Goal: Task Accomplishment & Management: Use online tool/utility

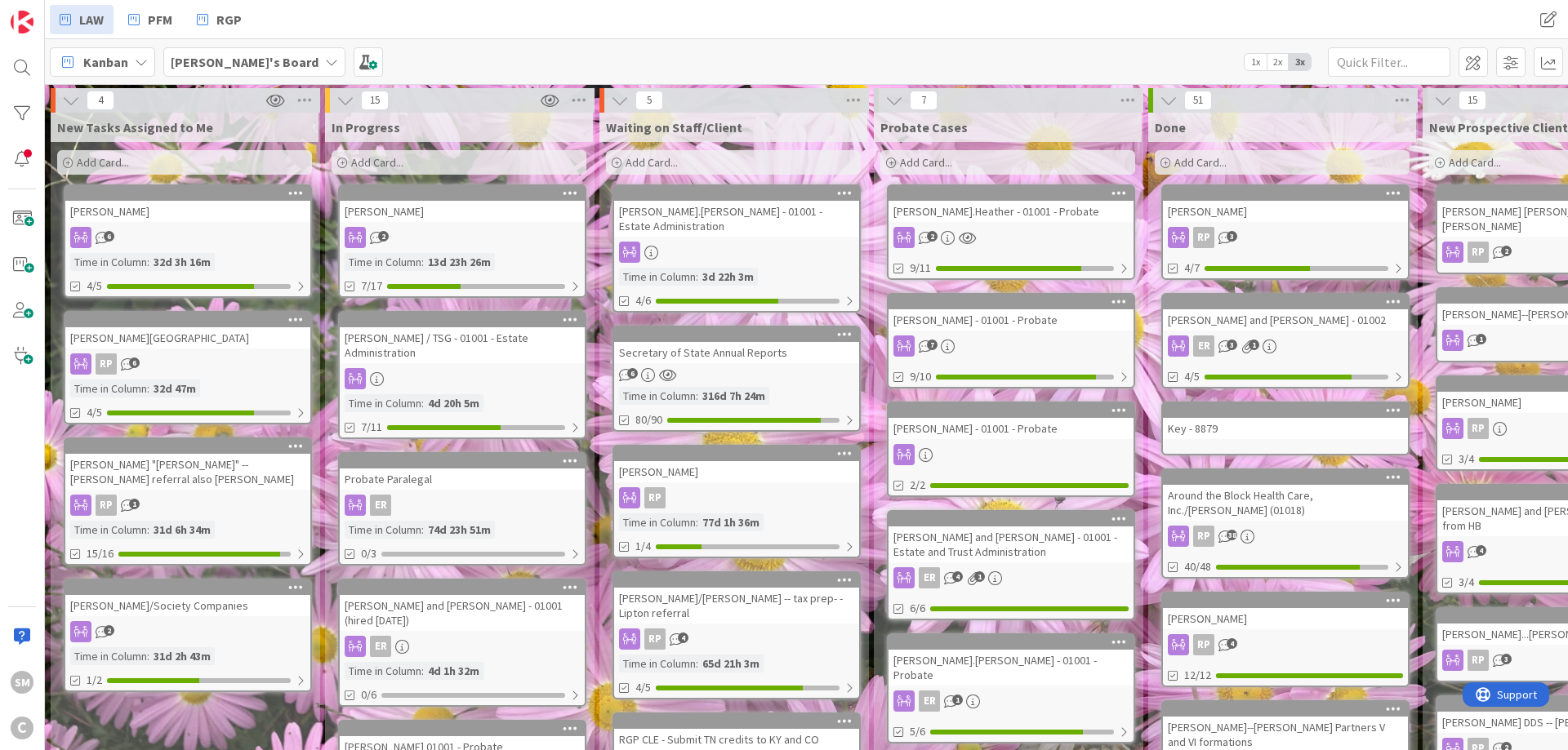
click at [474, 372] on div at bounding box center [462, 378] width 245 height 21
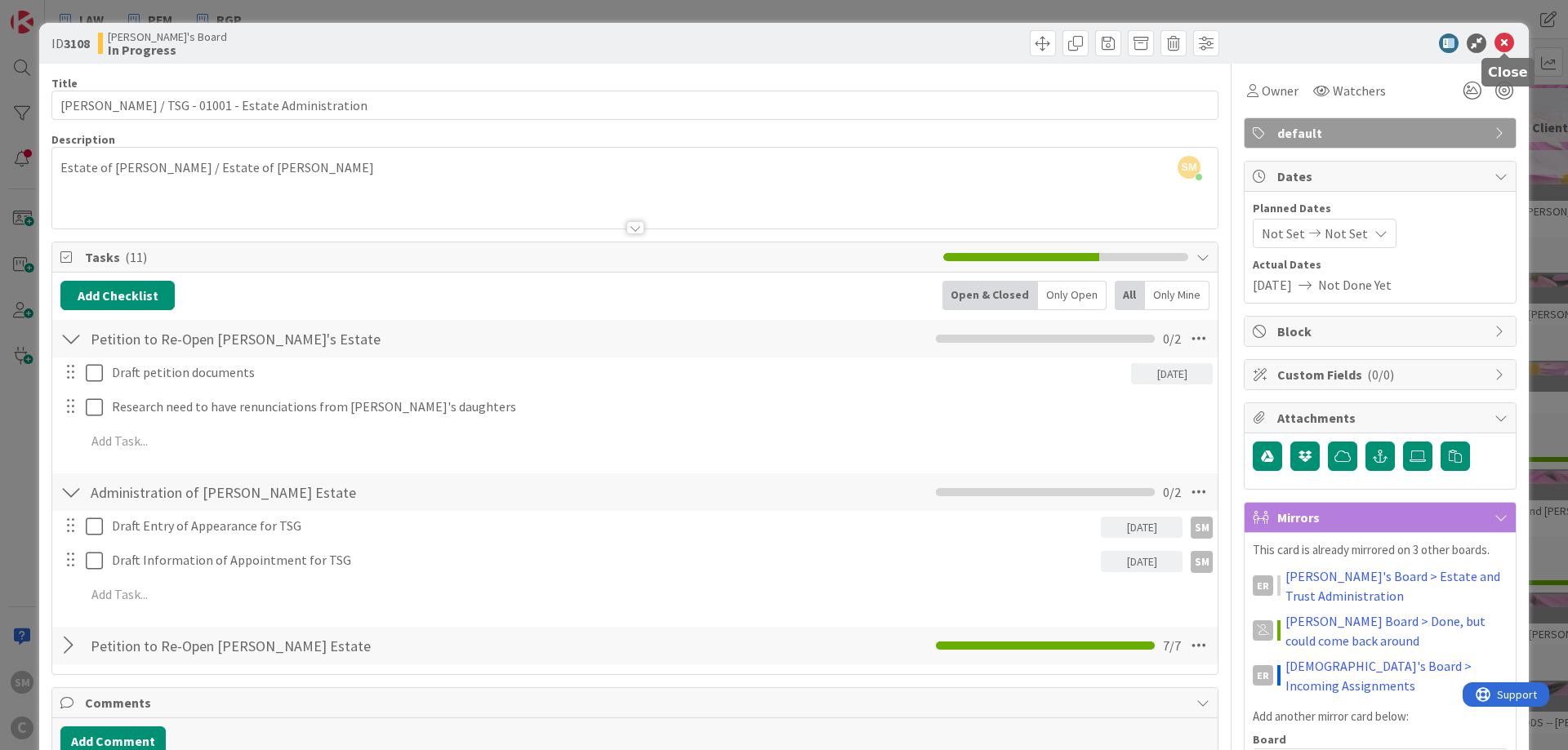
click at [1502, 47] on icon at bounding box center [1503, 43] width 19 height 19
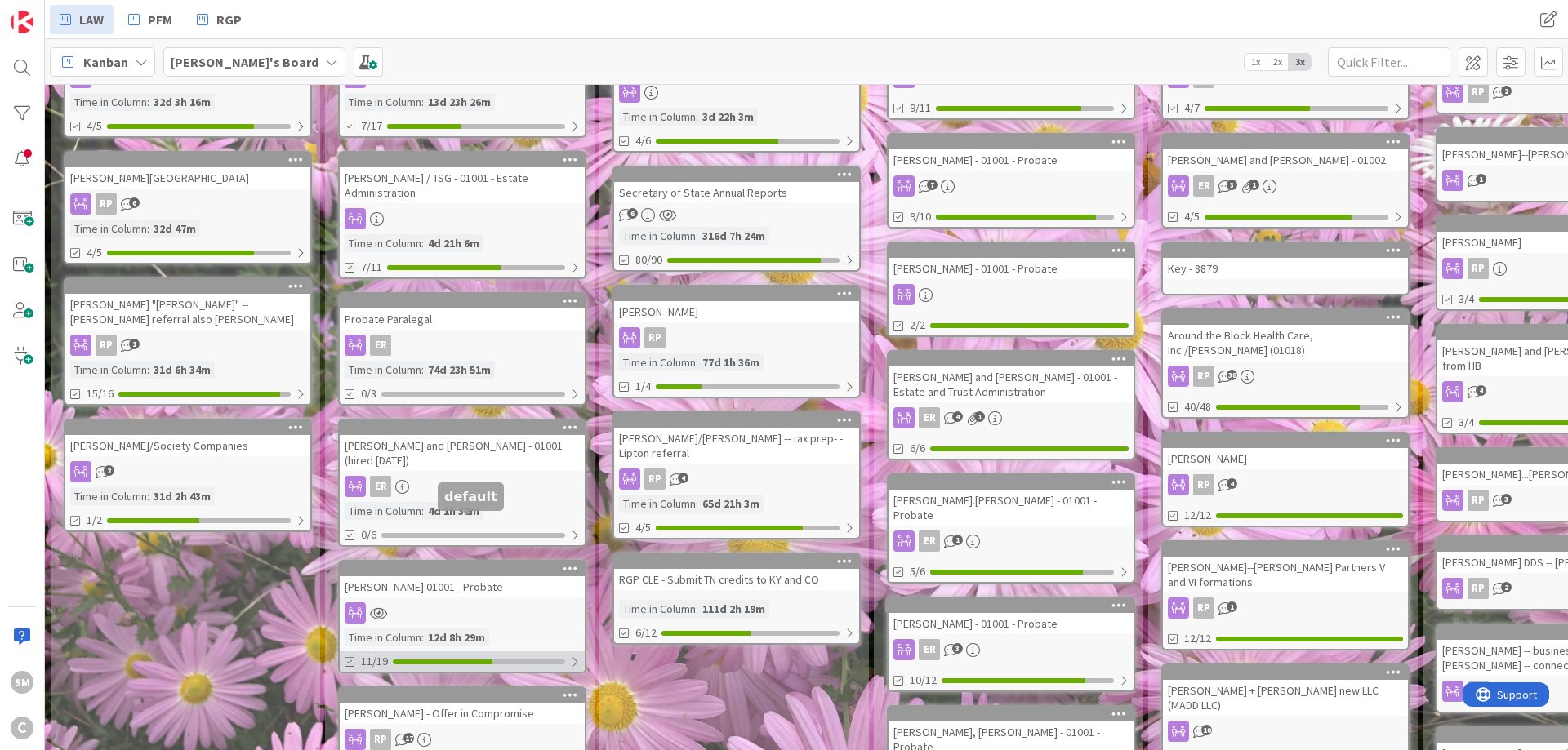
scroll to position [196, 0]
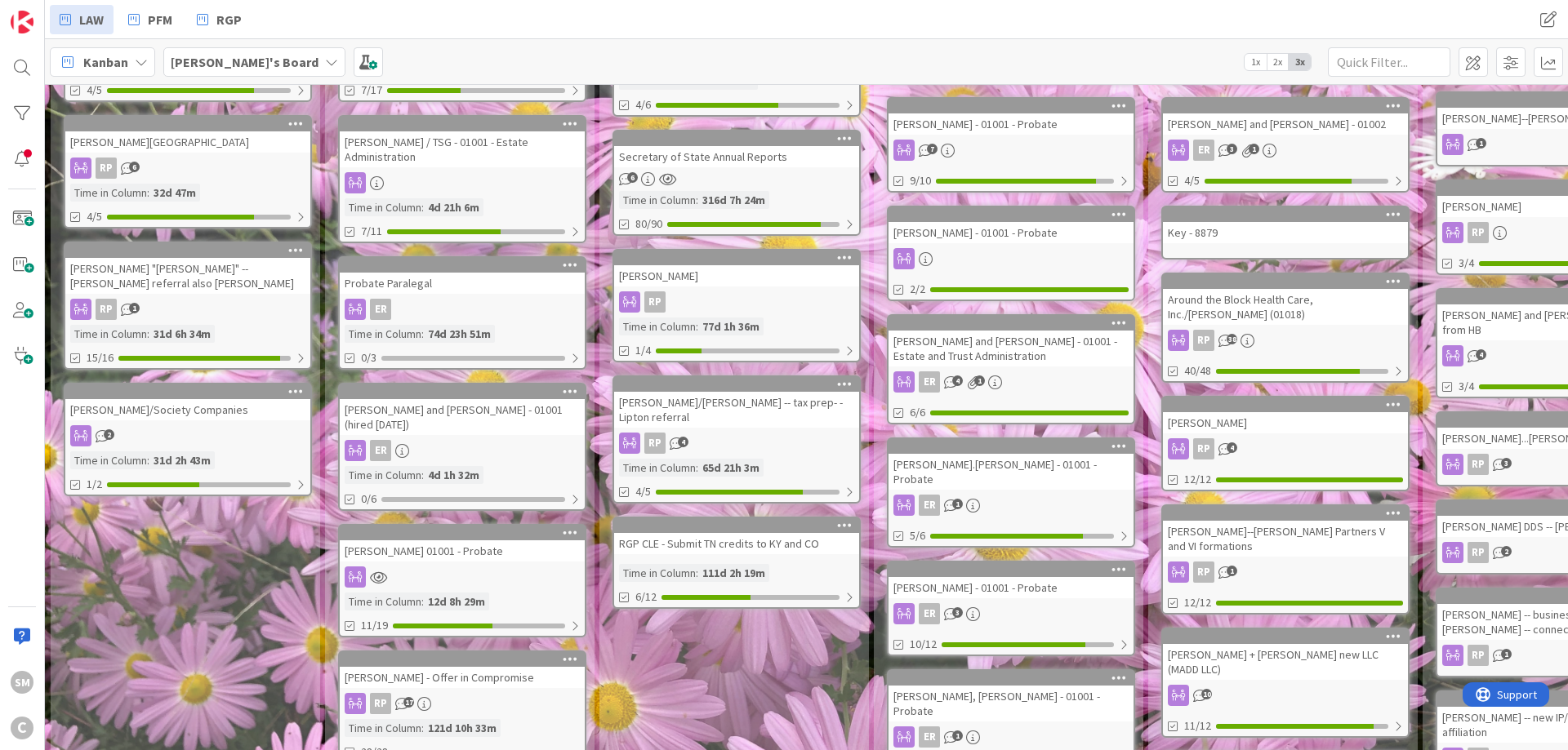
click at [463, 567] on div at bounding box center [462, 577] width 245 height 21
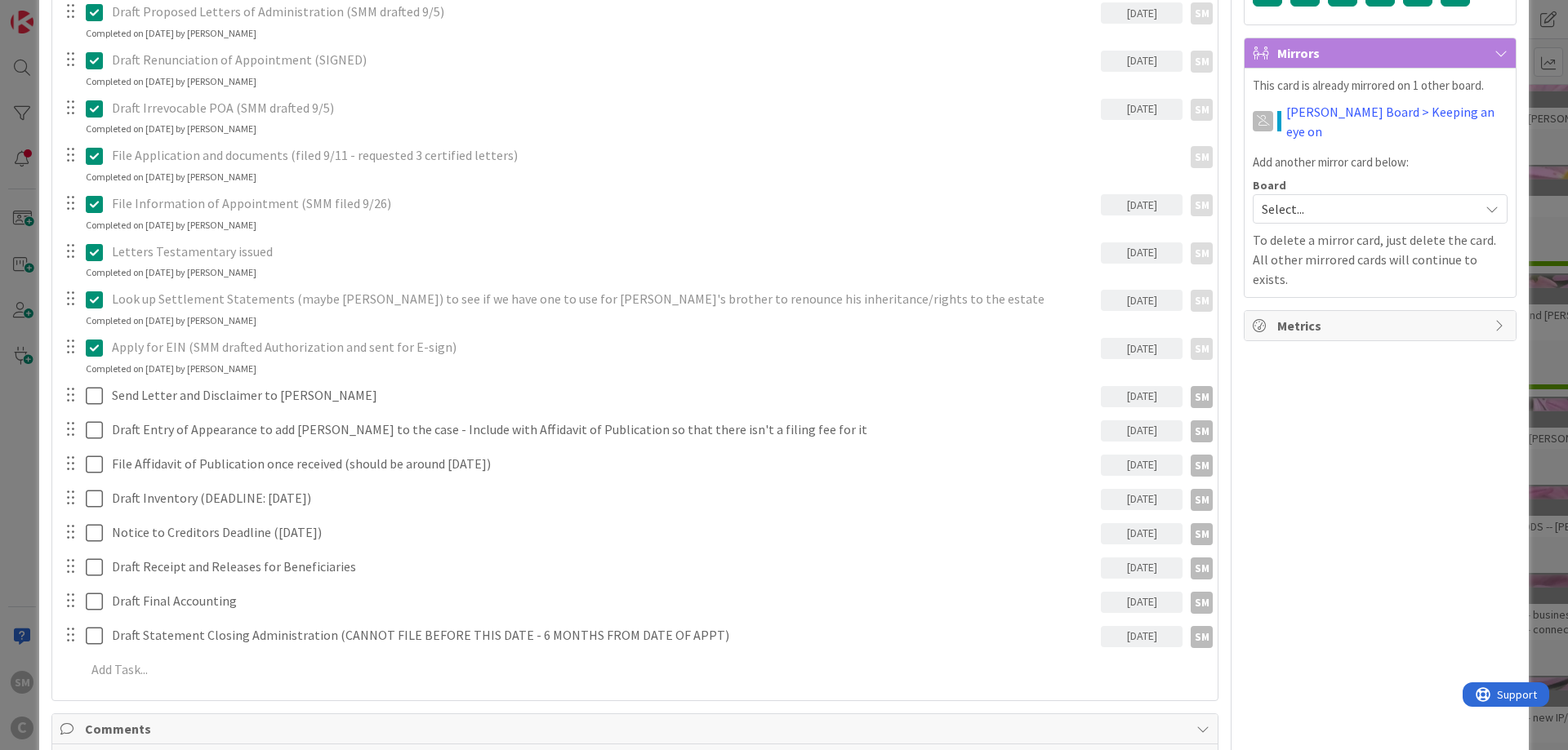
scroll to position [490, 0]
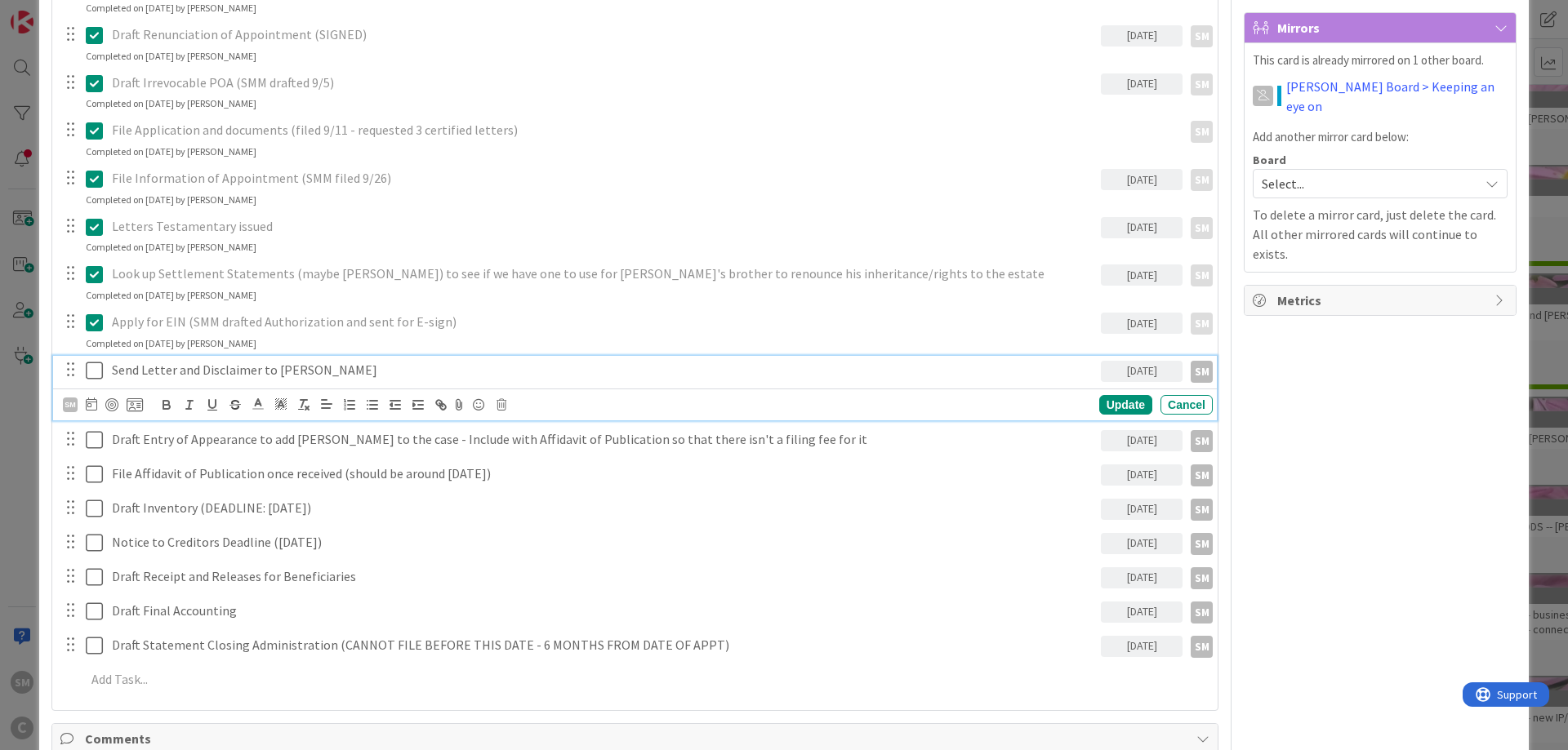
drag, startPoint x: 150, startPoint y: 372, endPoint x: 440, endPoint y: 373, distance: 290.0
click at [152, 372] on p "Send Letter and Disclaimer to [PERSON_NAME]" at bounding box center [603, 370] width 982 height 18
click at [441, 375] on p "Send Letter and Disclaimer to [PERSON_NAME]" at bounding box center [603, 370] width 982 height 18
click at [96, 370] on icon at bounding box center [94, 370] width 18 height 19
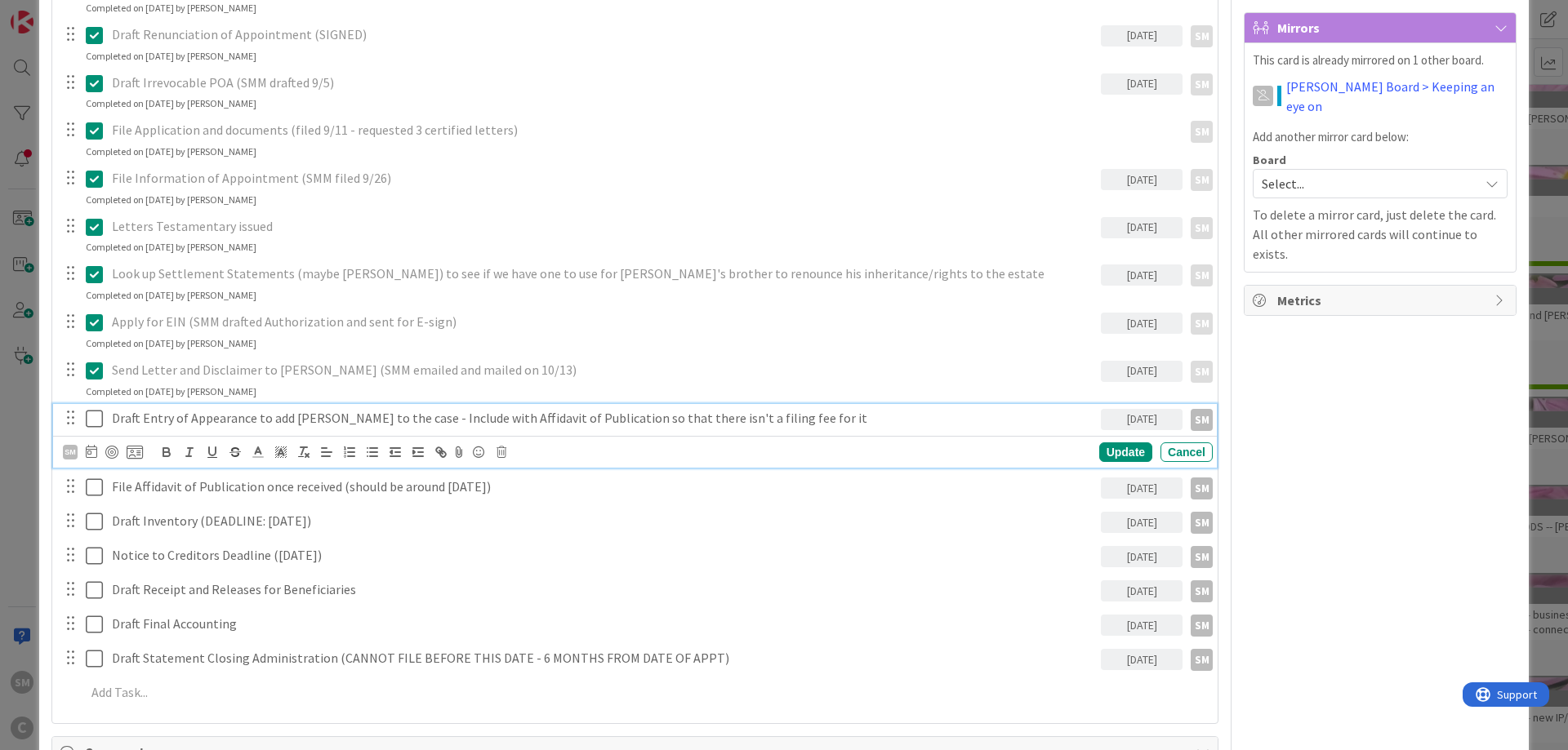
click at [189, 413] on p "Draft Entry of Appearance to add [PERSON_NAME] to the case - Include with Affid…" at bounding box center [603, 418] width 982 height 18
click at [87, 451] on icon at bounding box center [92, 451] width 11 height 13
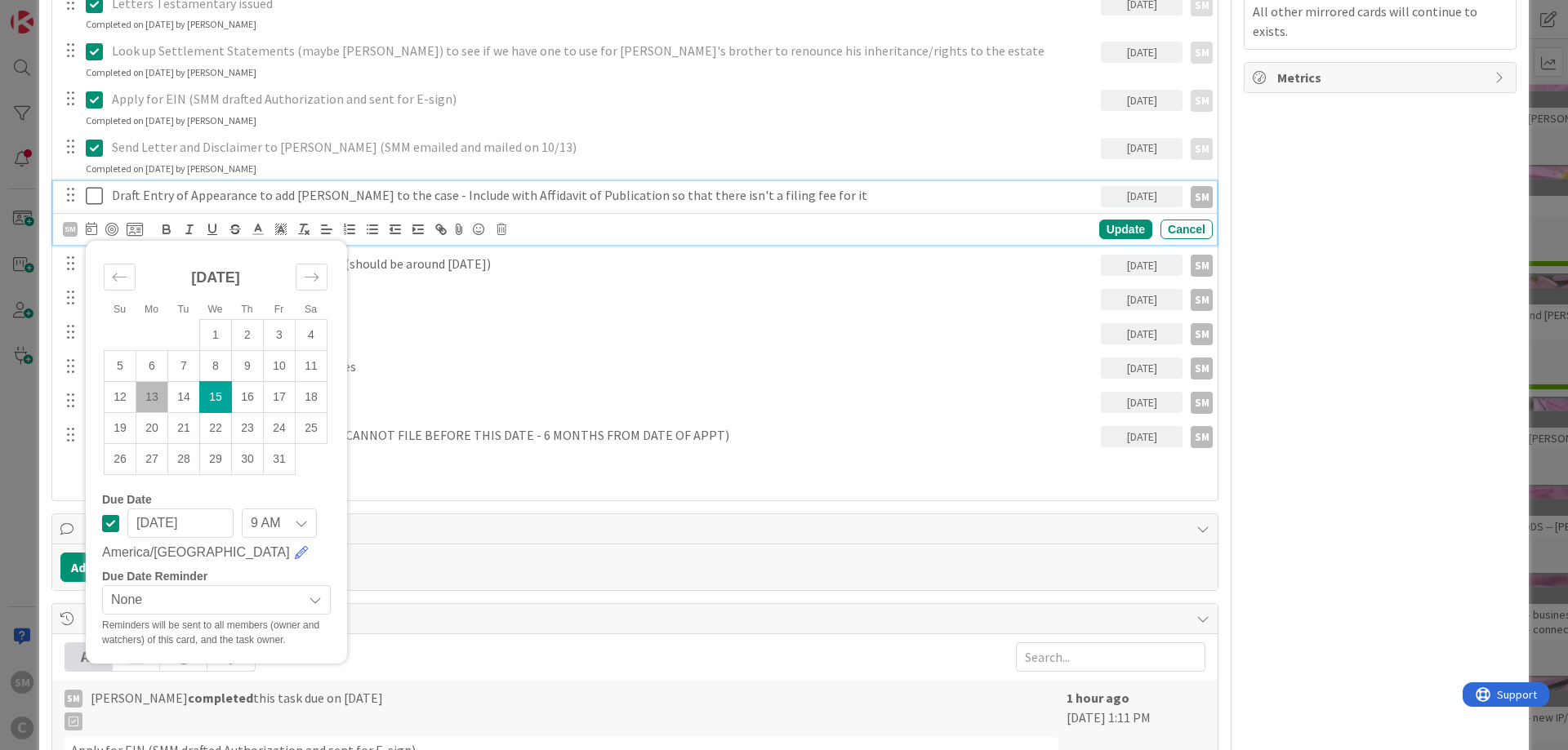
scroll to position [685, 0]
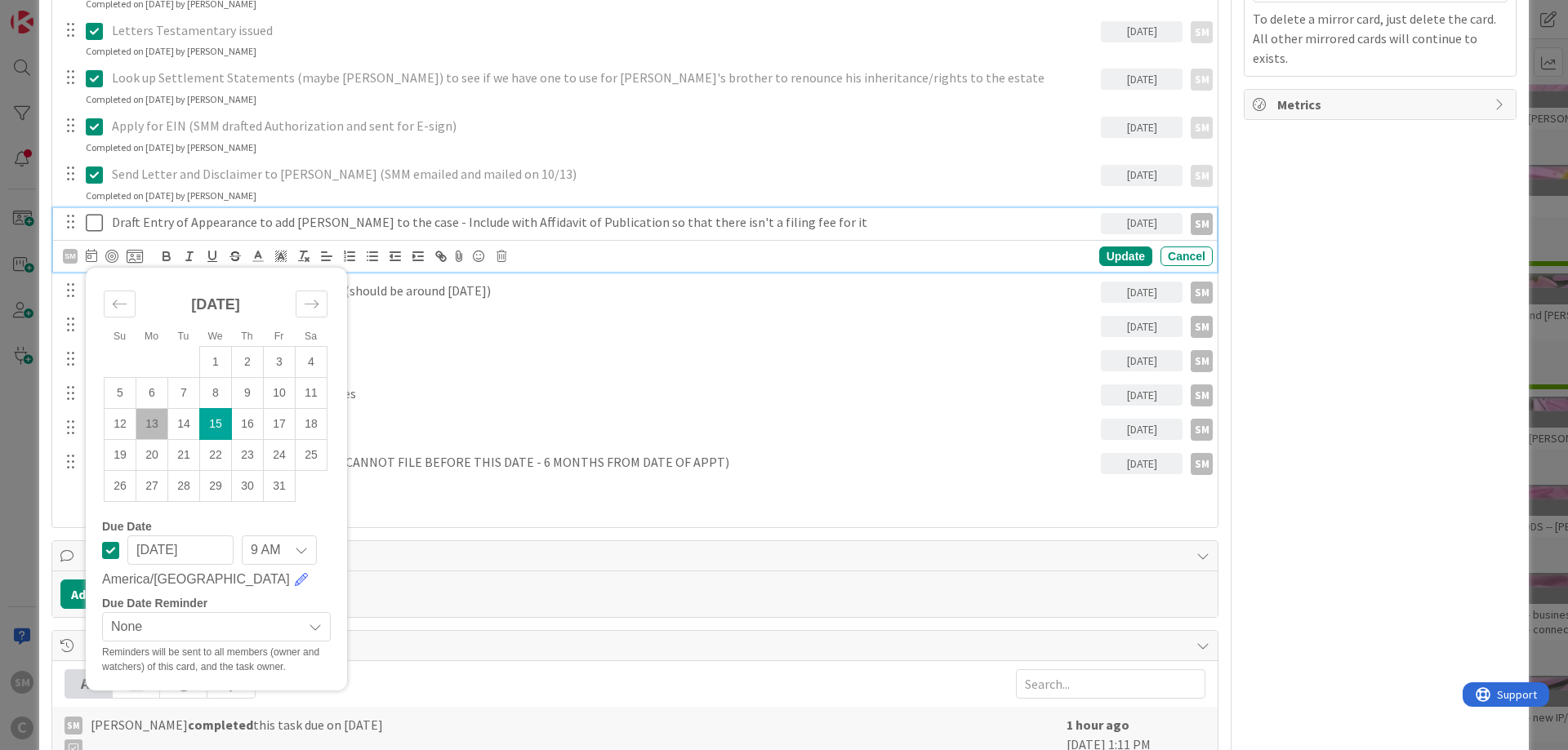
click at [280, 216] on p "Draft Entry of Appearance to add [PERSON_NAME] to the case - Include with Affid…" at bounding box center [603, 222] width 982 height 18
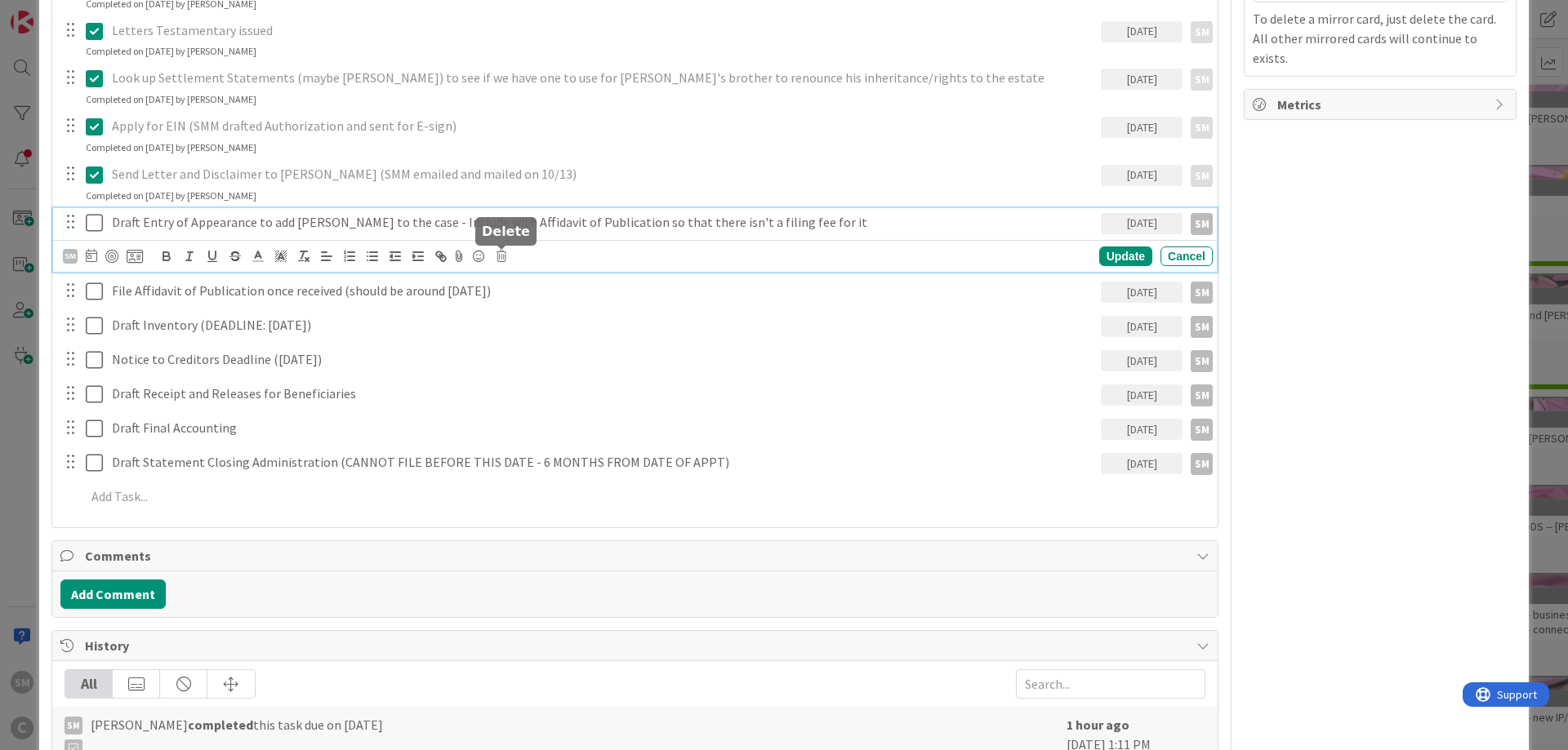
click at [503, 253] on icon at bounding box center [501, 256] width 10 height 11
click at [556, 336] on div "Delete" at bounding box center [542, 326] width 60 height 30
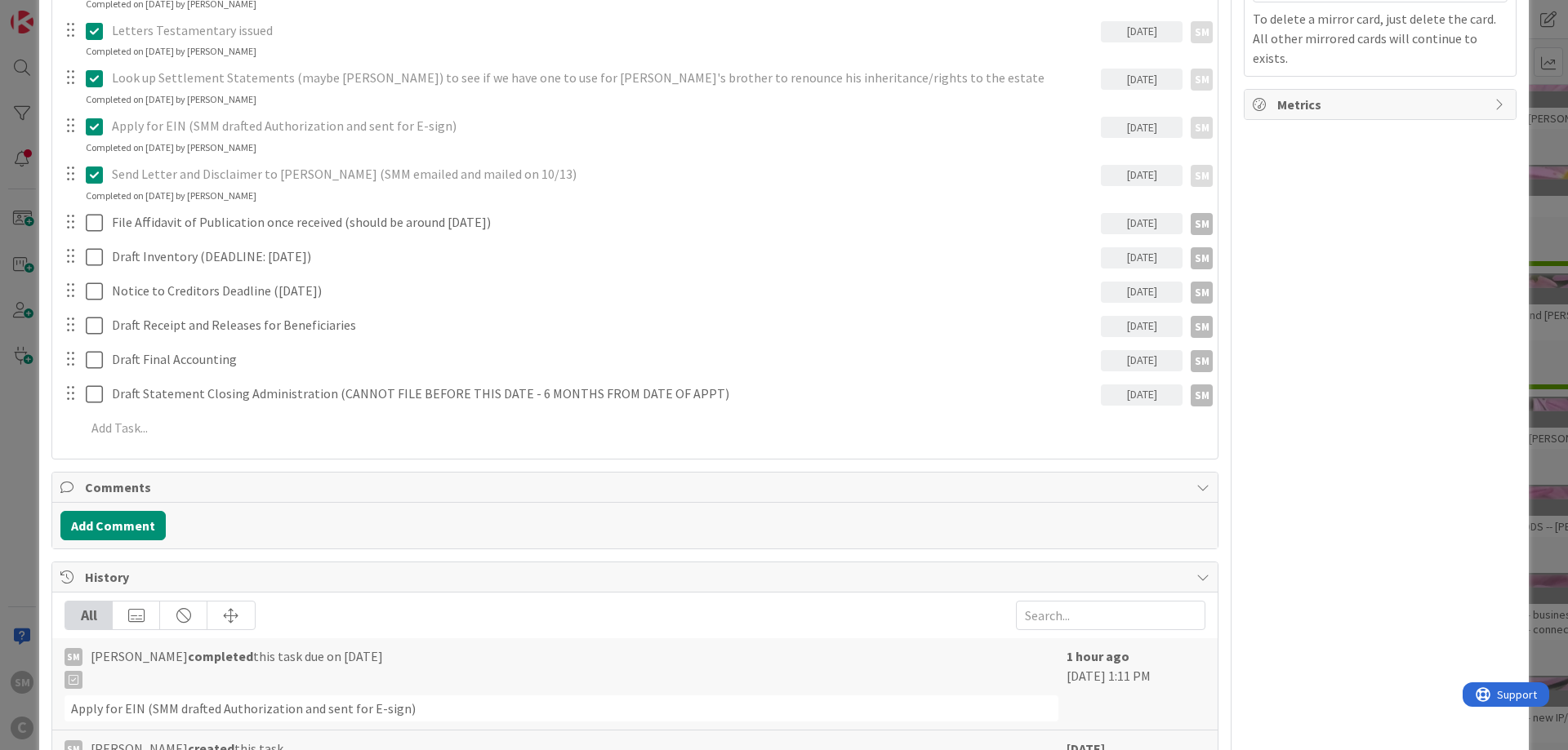
click at [1392, 358] on div "Owner SM default Dates Planned Dates Not Set Not Set Actual Dates [DATE] Not Do…" at bounding box center [1379, 277] width 273 height 1801
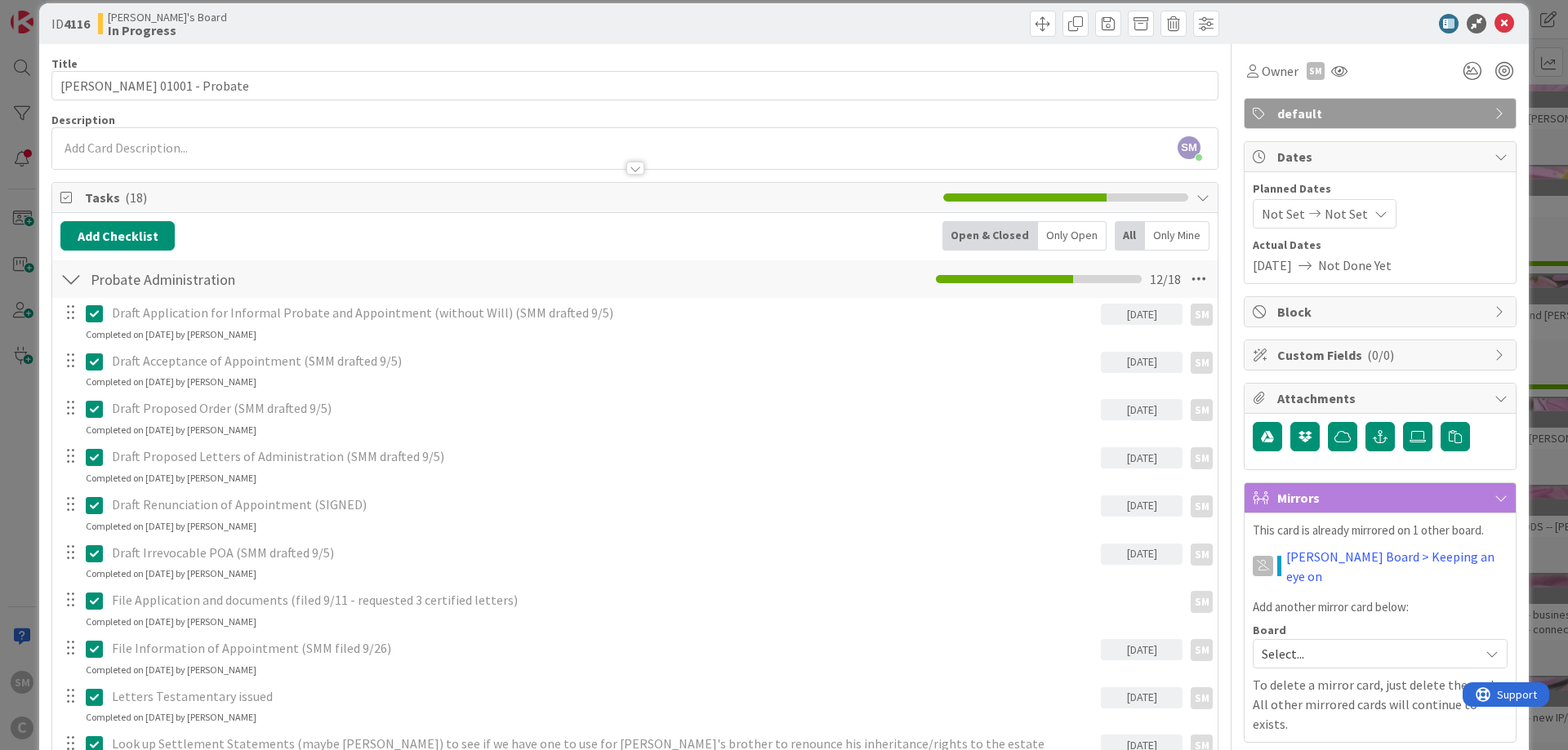
scroll to position [0, 0]
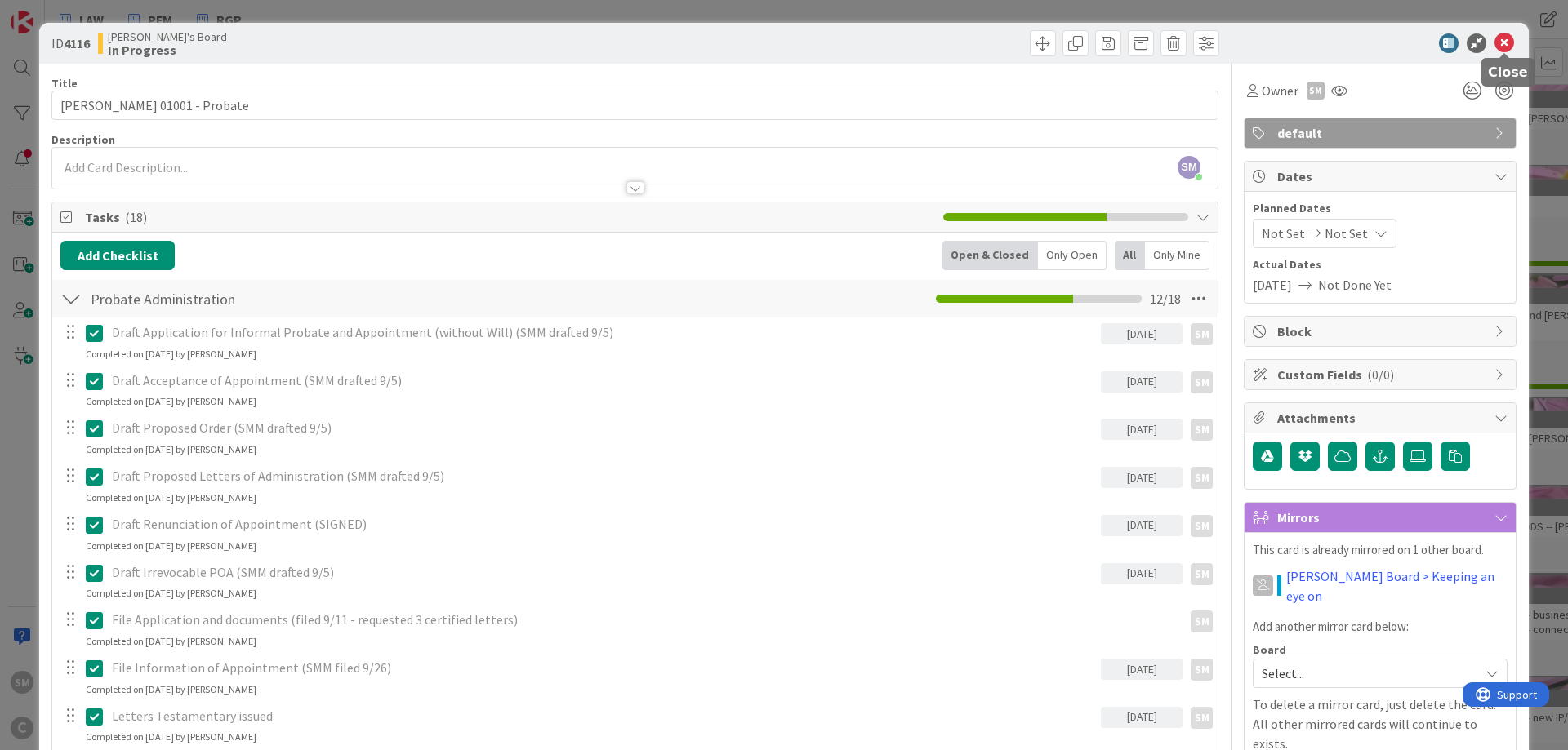
click at [1506, 41] on icon at bounding box center [1503, 43] width 19 height 19
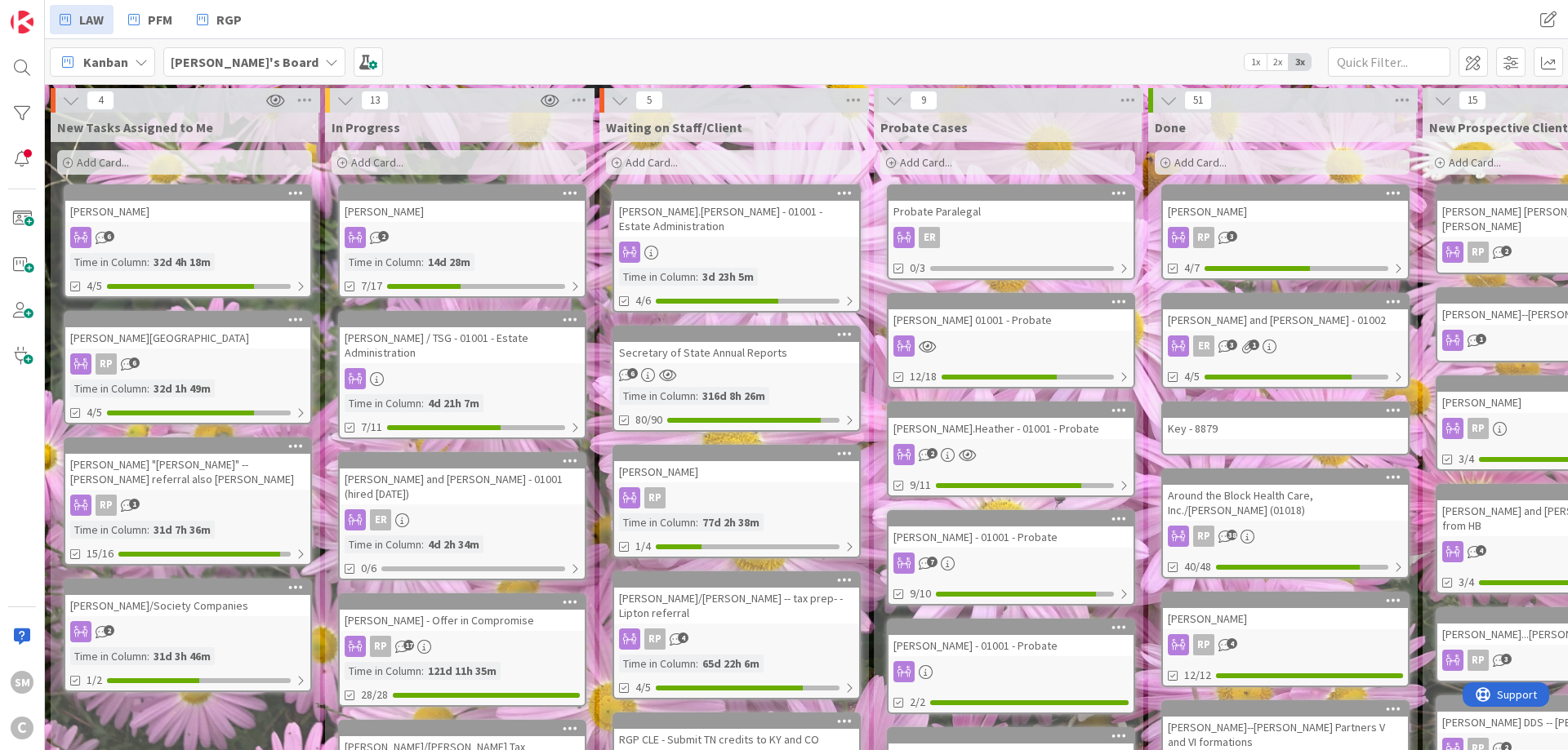
click at [1315, 313] on div "[PERSON_NAME] and [PERSON_NAME] - 01002" at bounding box center [1285, 320] width 245 height 21
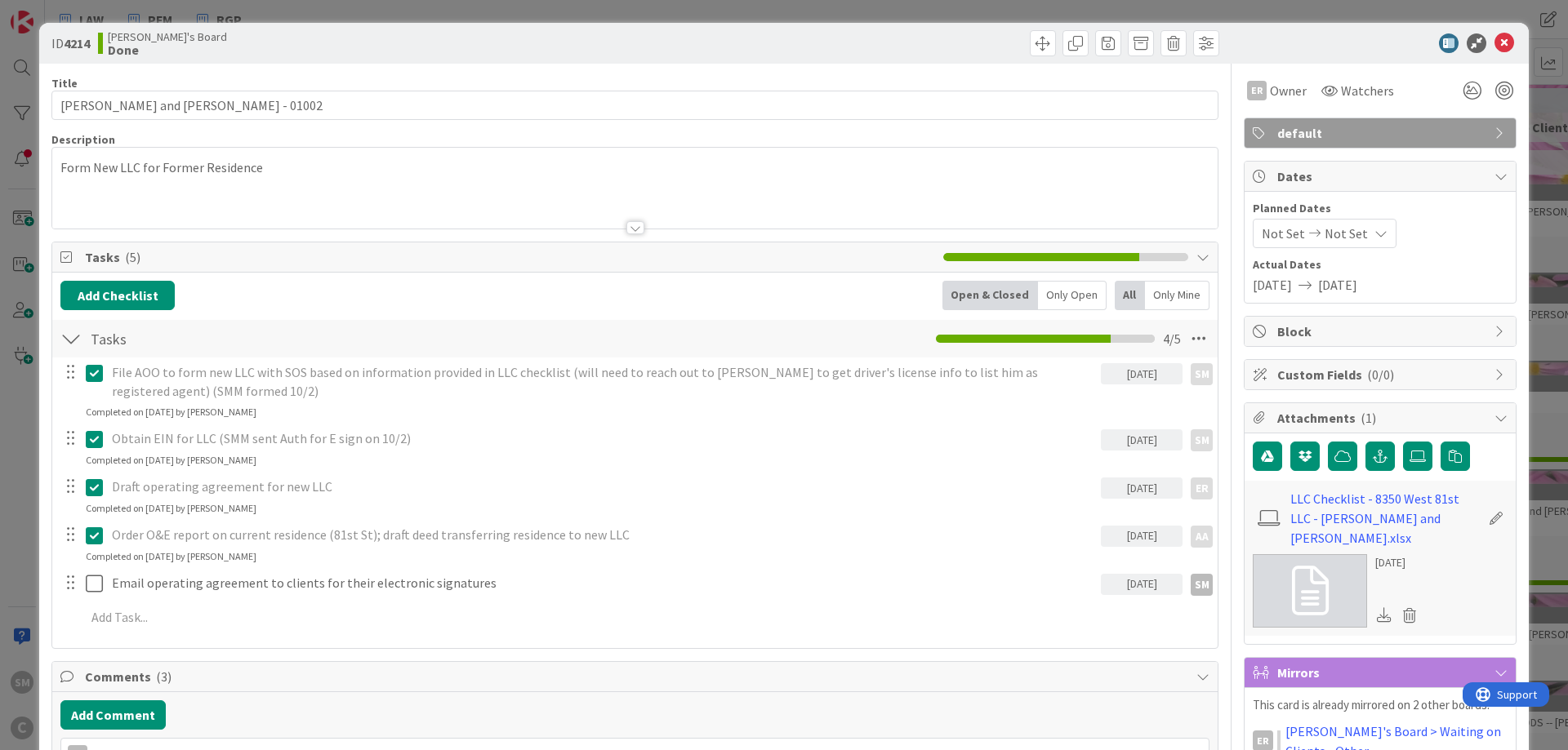
scroll to position [98, 0]
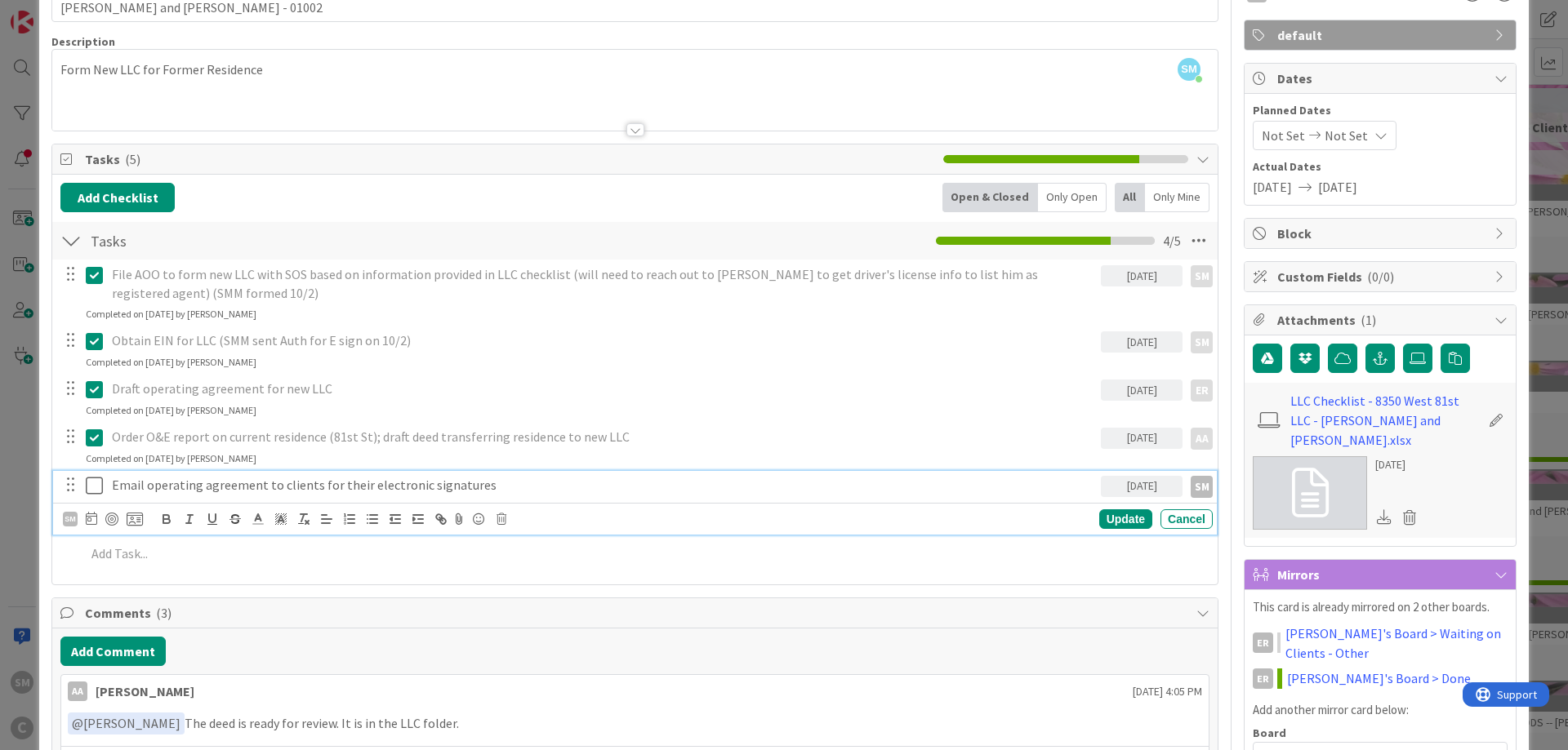
click at [180, 493] on p "Email operating agreement to clients for their electronic signatures" at bounding box center [603, 486] width 982 height 18
click at [495, 486] on p "Email operating agreement to clients for their electronic signatures" at bounding box center [603, 486] width 982 height 18
click at [95, 485] on icon at bounding box center [94, 486] width 18 height 19
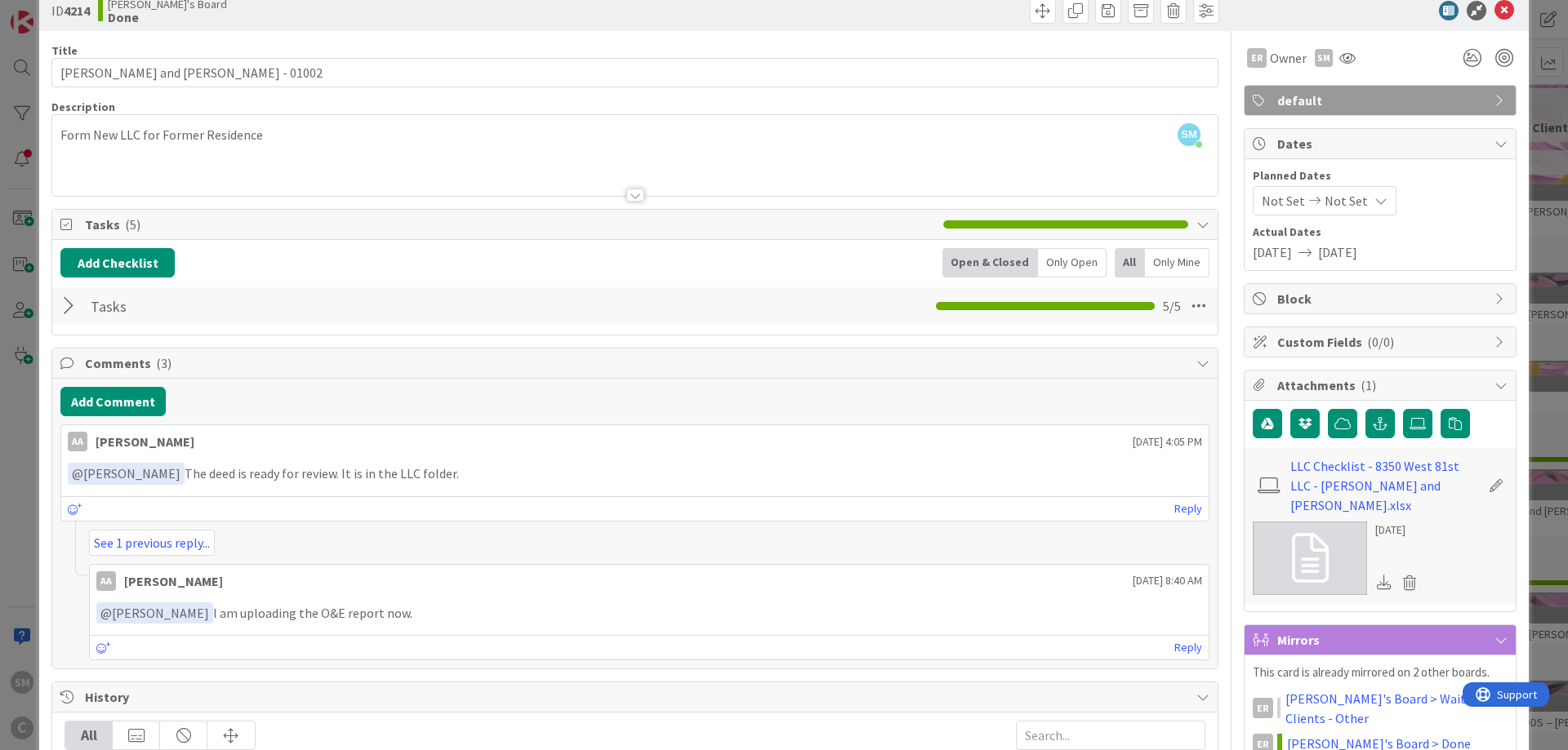
scroll to position [0, 0]
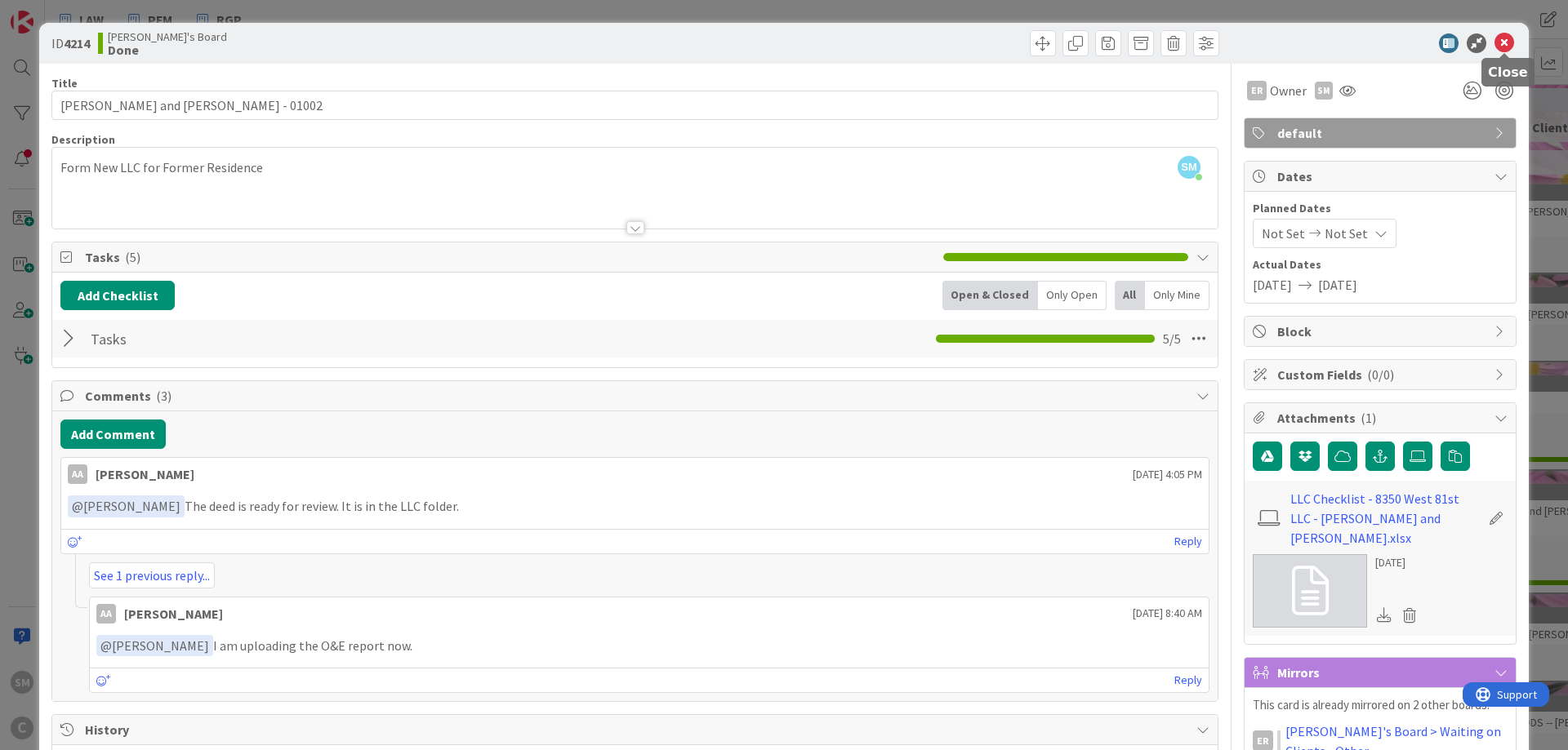
click at [1506, 51] on icon at bounding box center [1503, 43] width 19 height 19
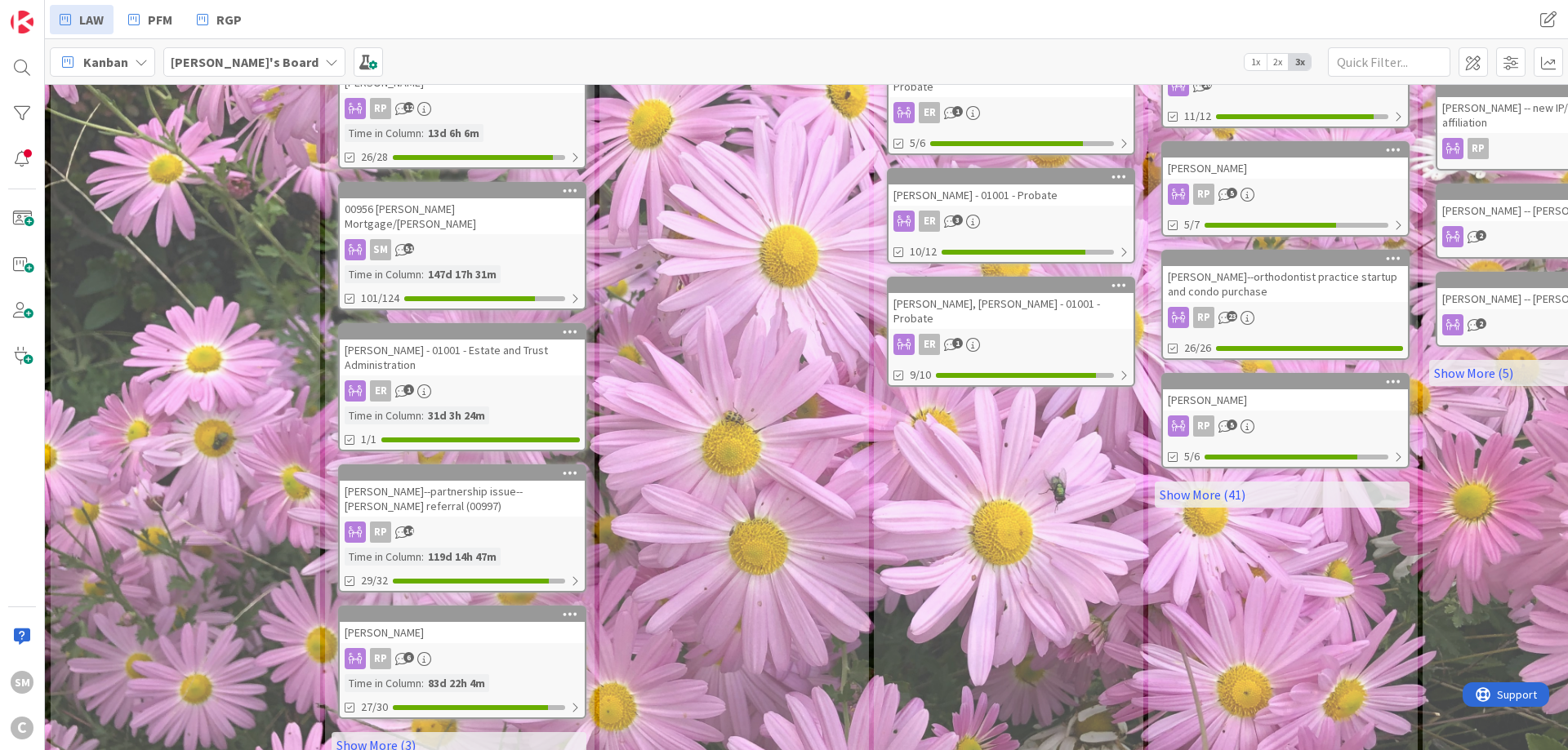
scroll to position [511, 0]
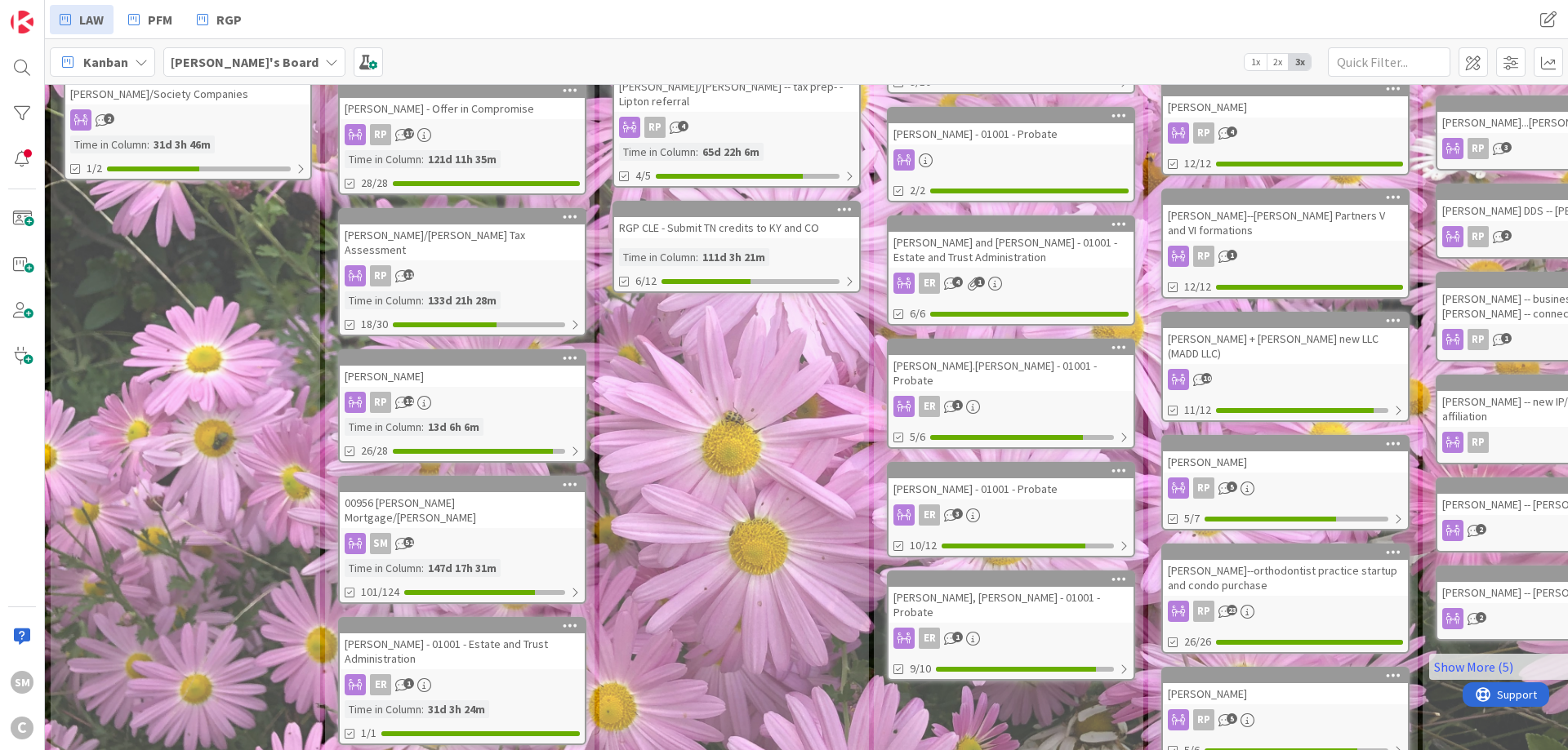
click at [424, 365] on div "[PERSON_NAME]" at bounding box center [462, 375] width 245 height 21
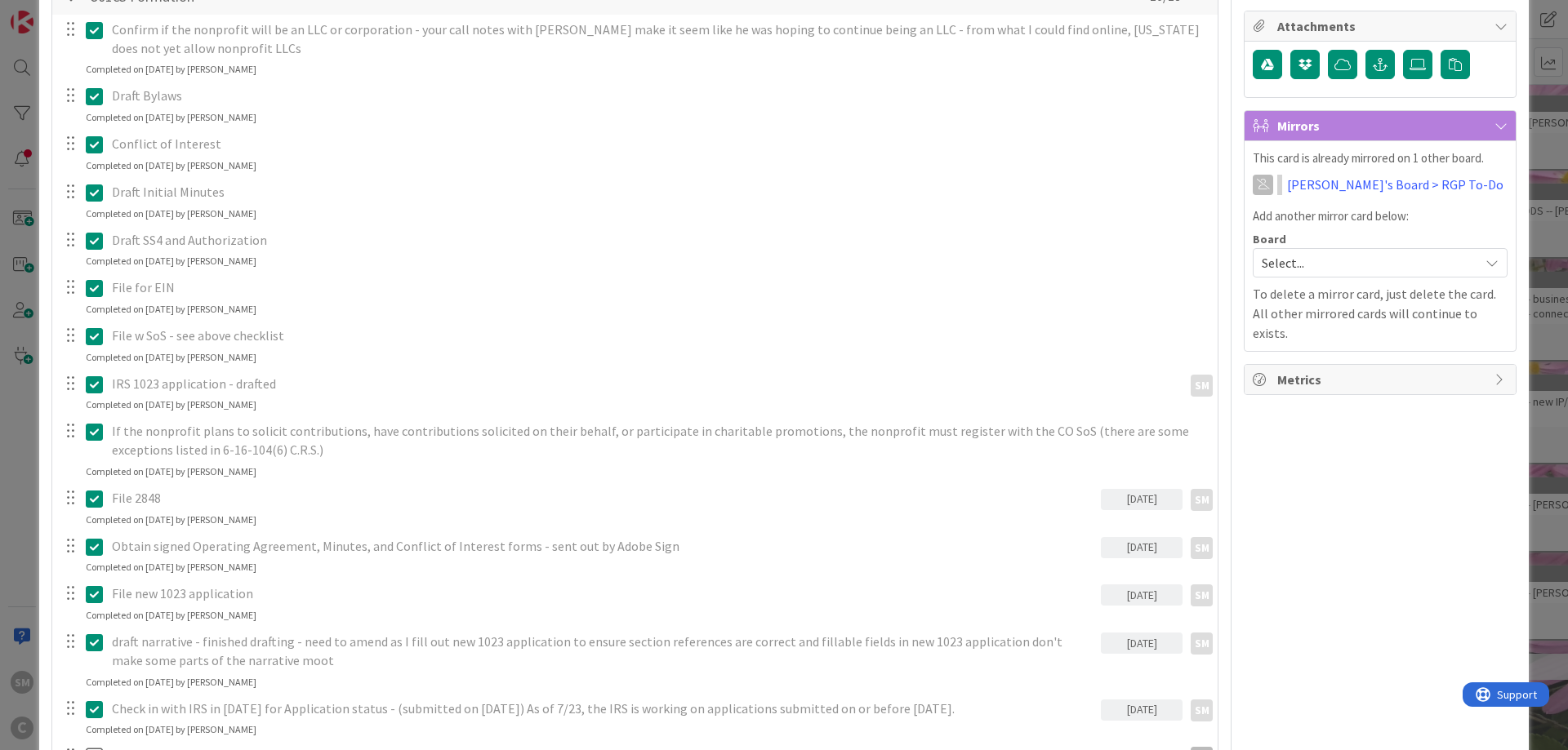
scroll to position [881, 0]
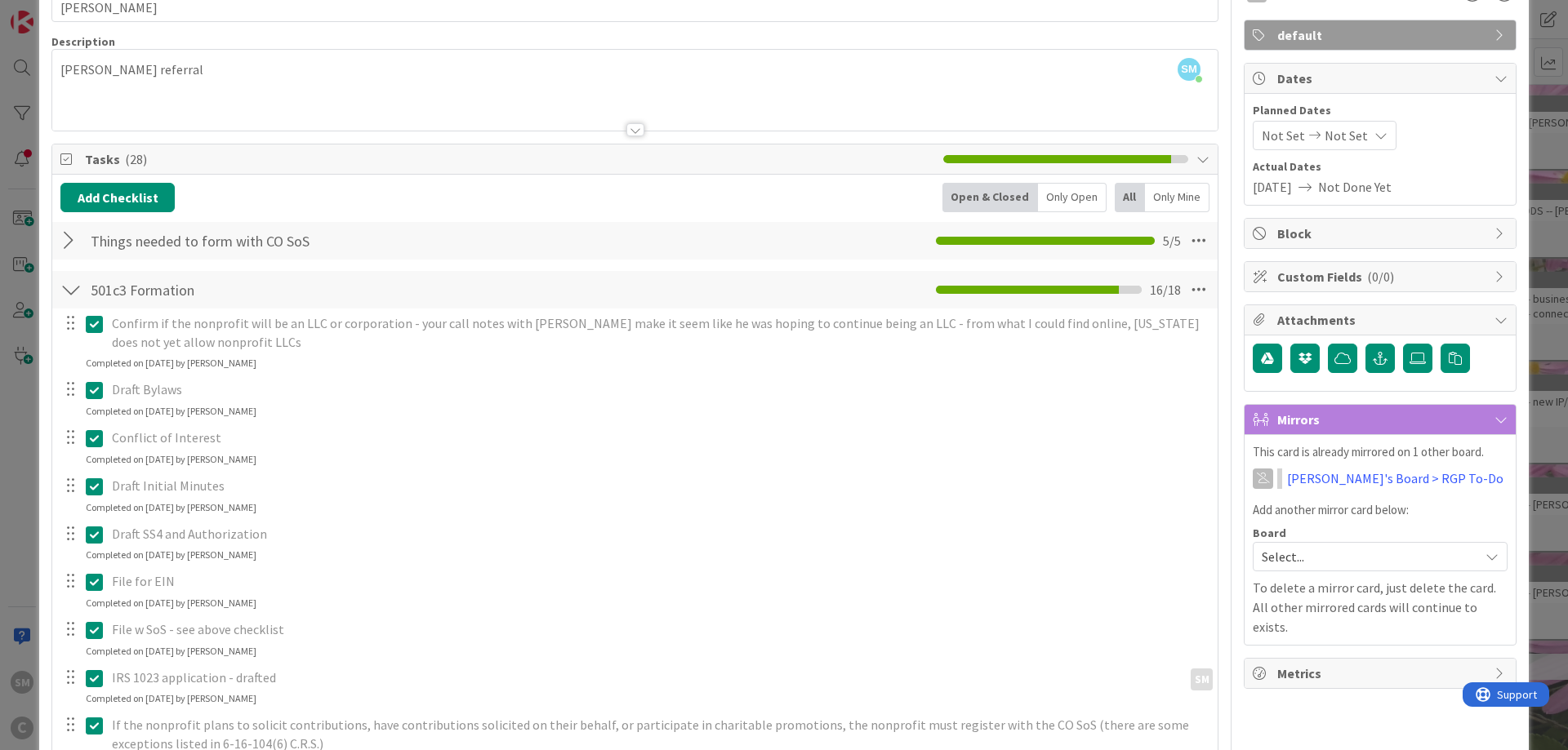
scroll to position [0, 0]
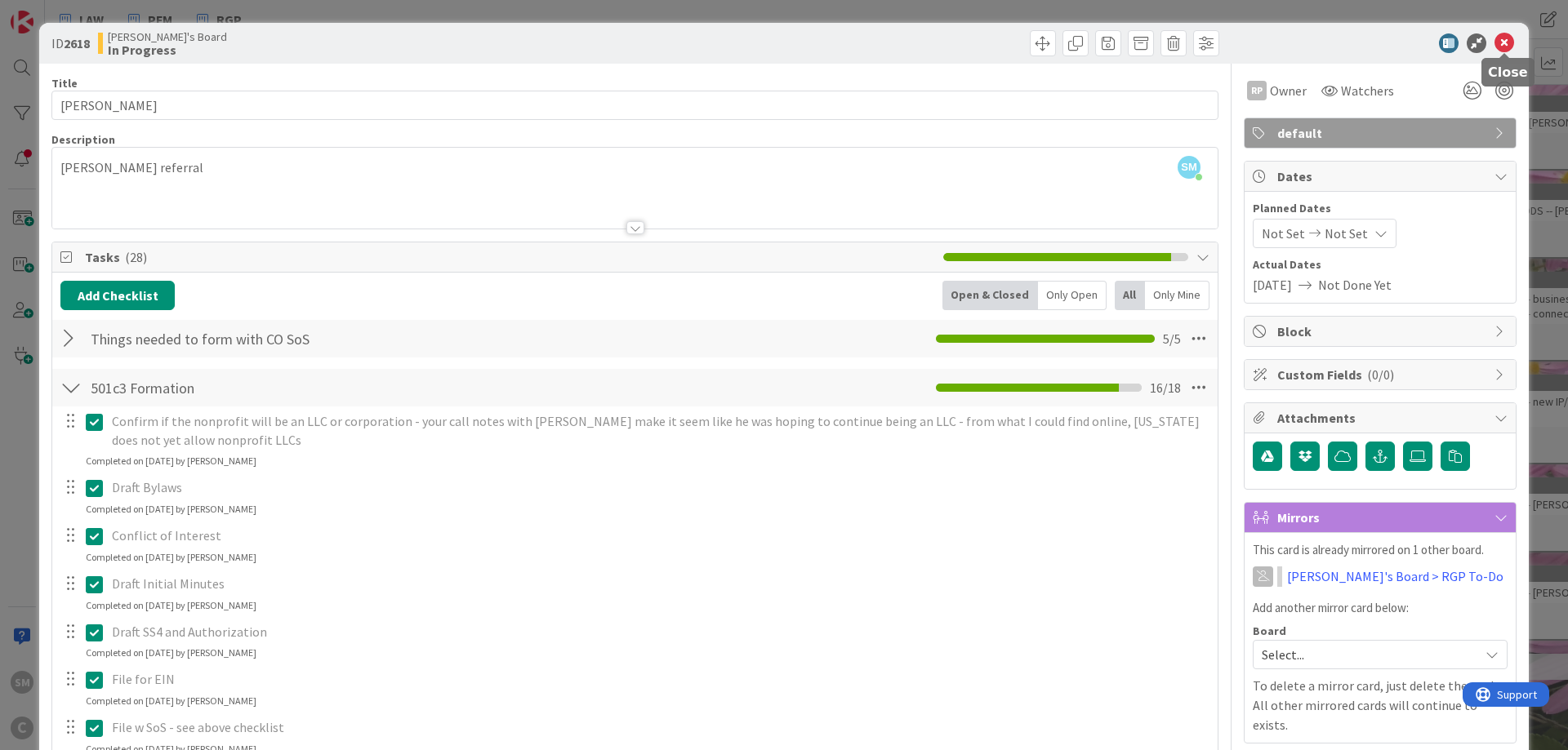
click at [1505, 45] on icon at bounding box center [1503, 43] width 19 height 19
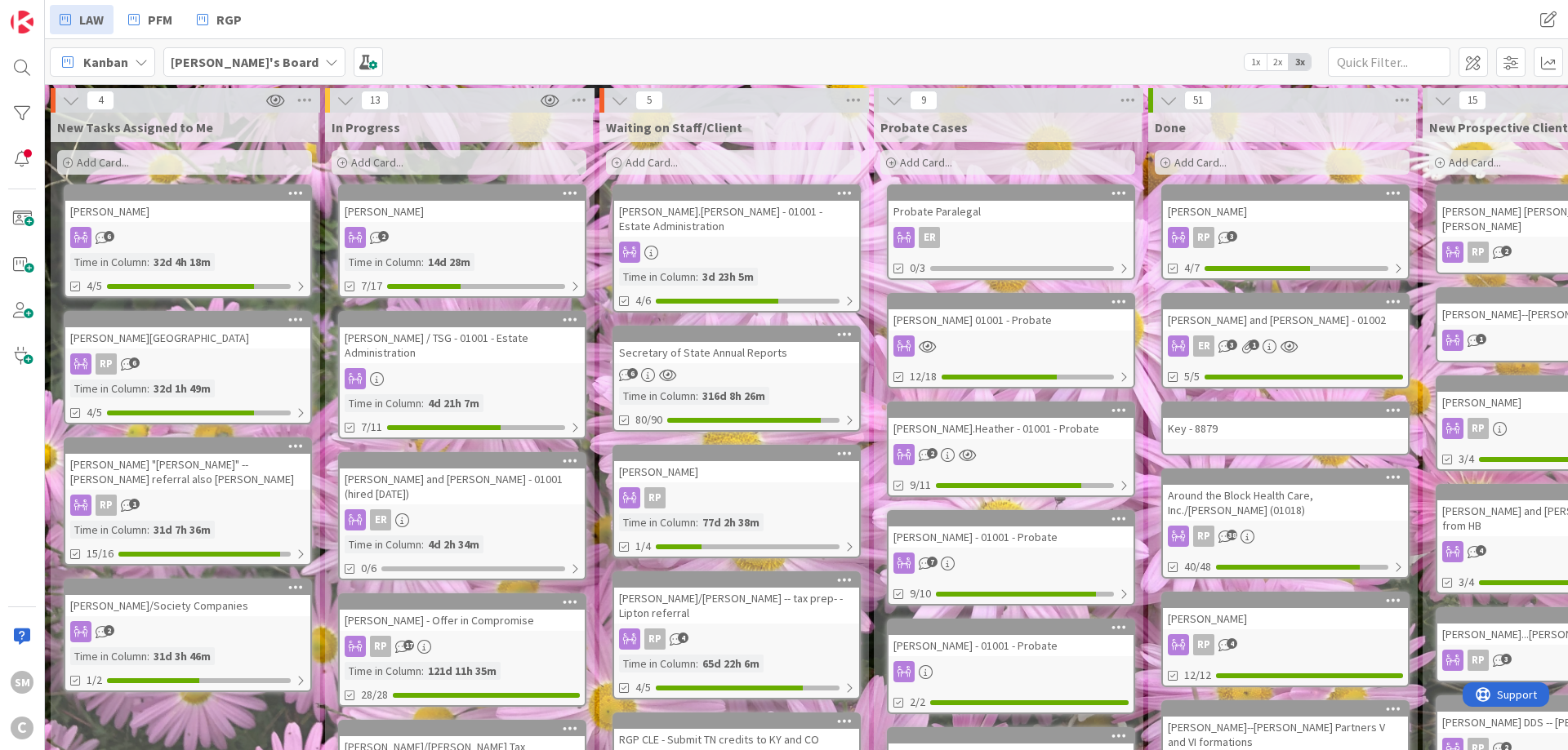
click at [441, 489] on div "[PERSON_NAME] and [PERSON_NAME] - 01001 (hired [DATE])" at bounding box center [462, 486] width 245 height 36
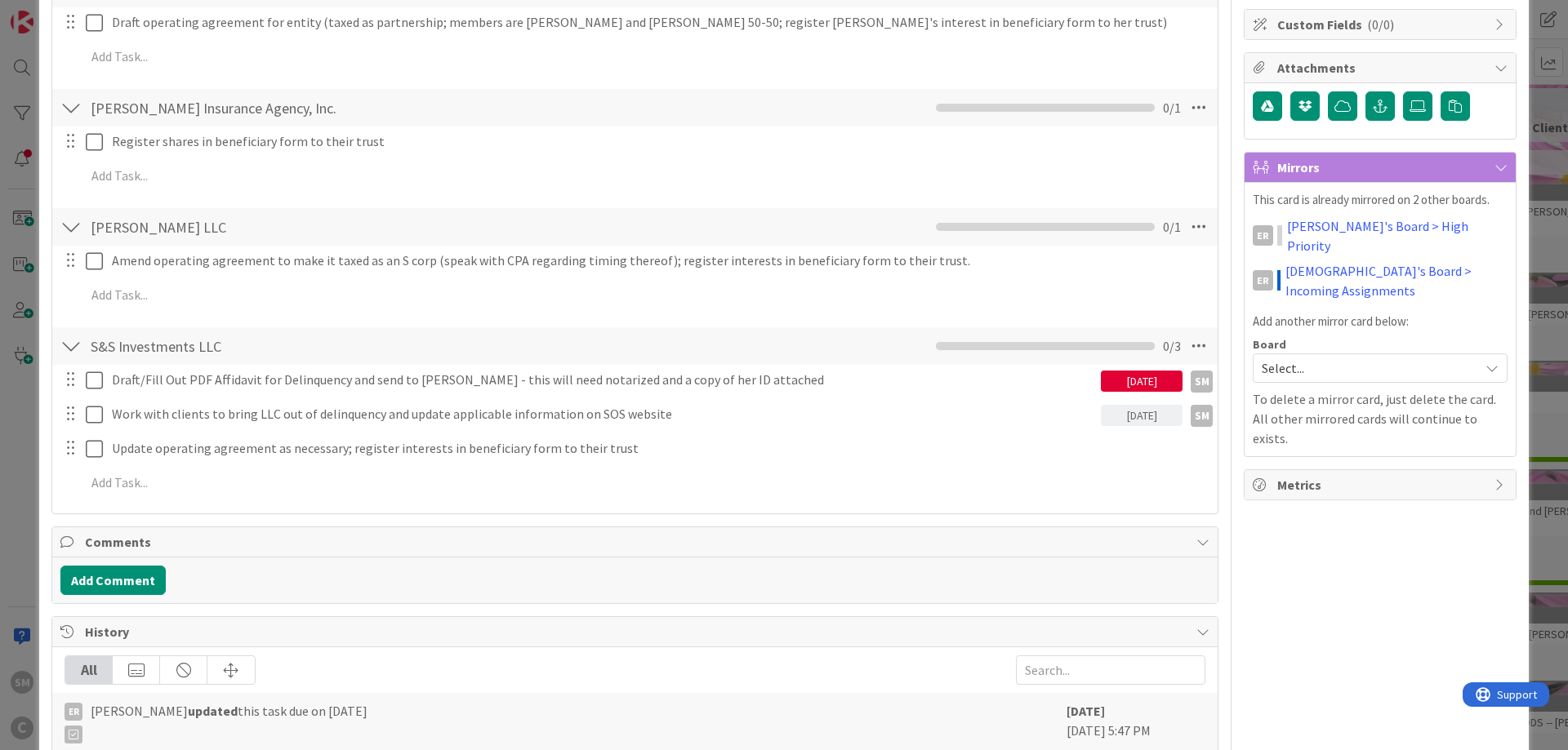
scroll to position [294, 0]
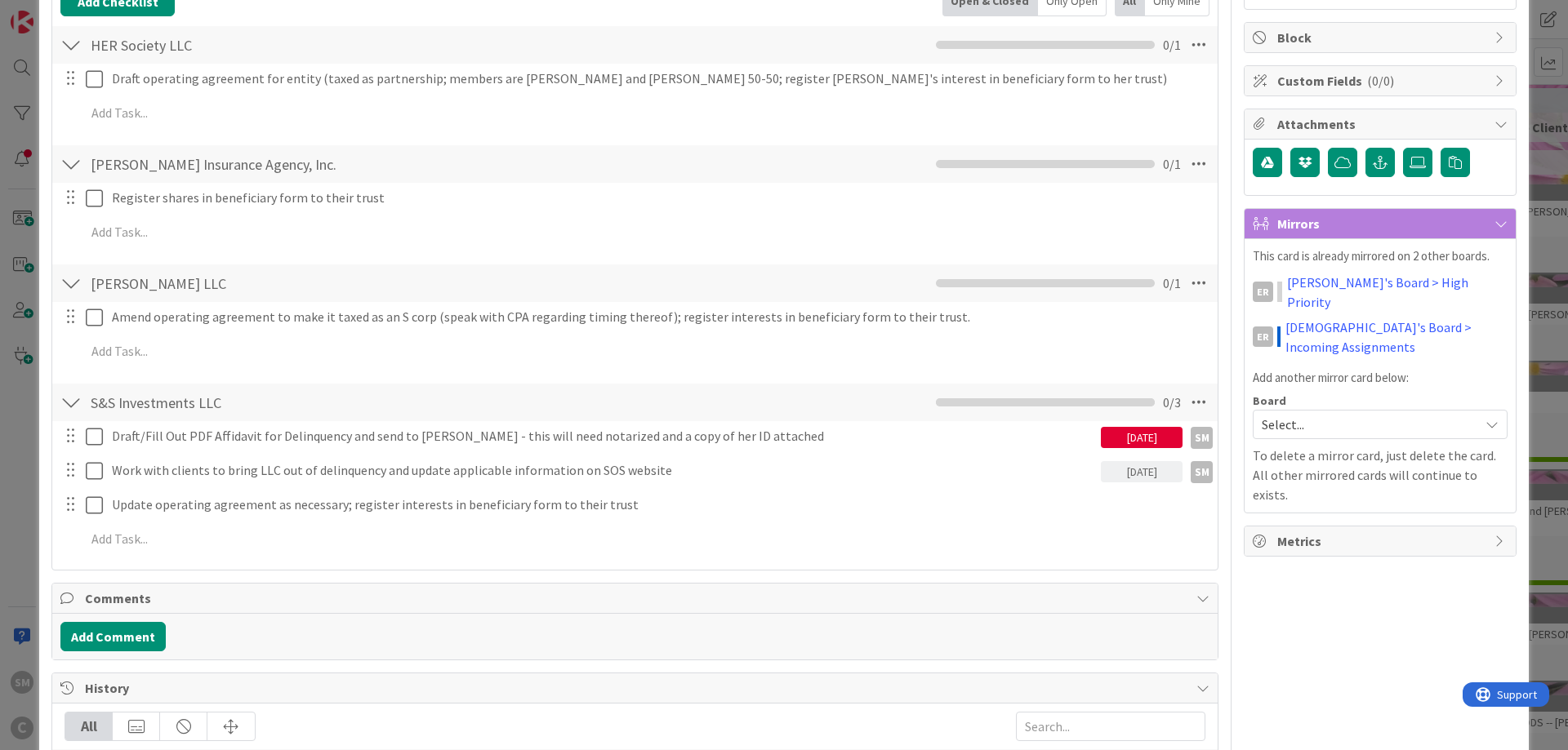
click at [1161, 441] on div "[DATE]" at bounding box center [1142, 437] width 81 height 21
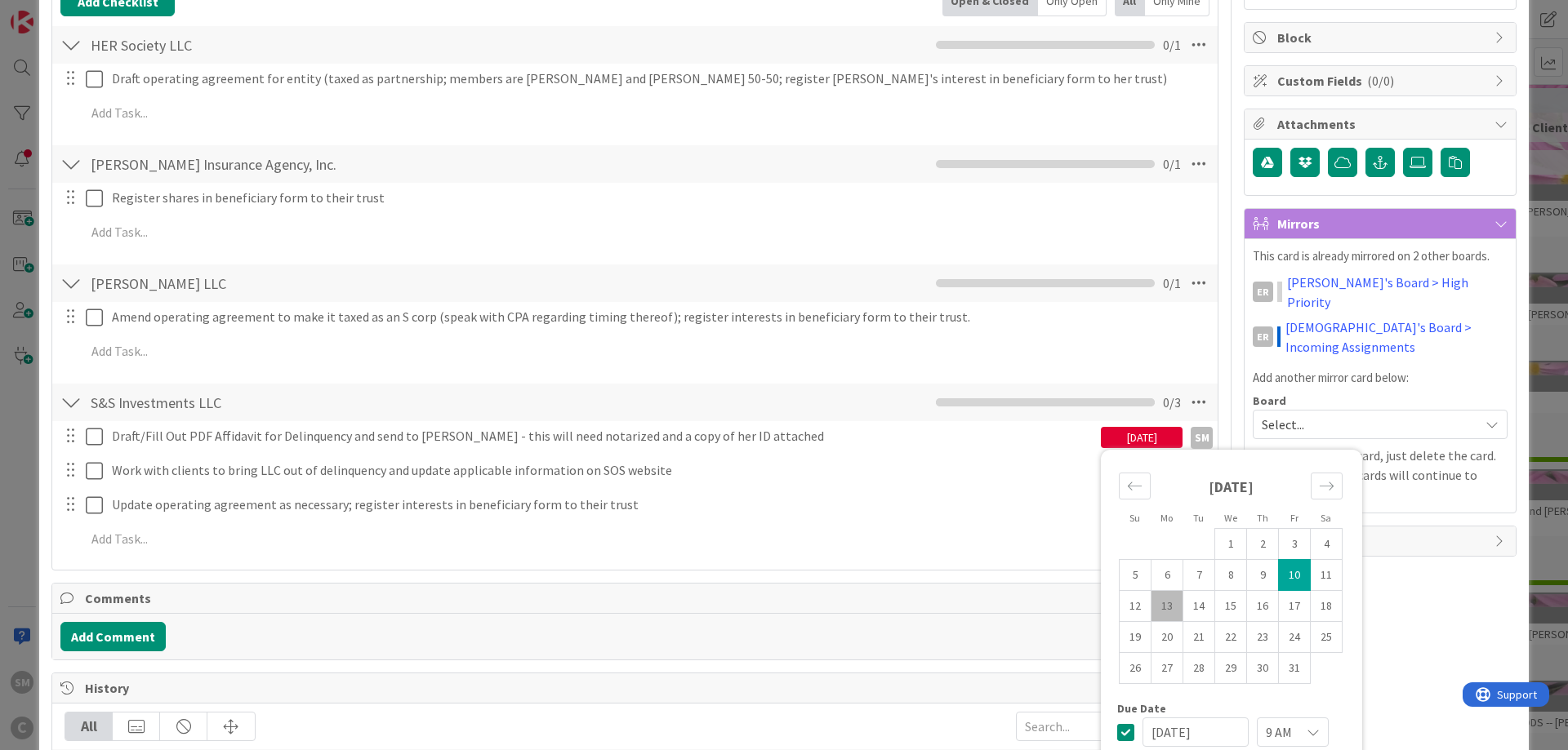
click at [1174, 607] on td "13" at bounding box center [1167, 607] width 31 height 31
type input "[DATE]"
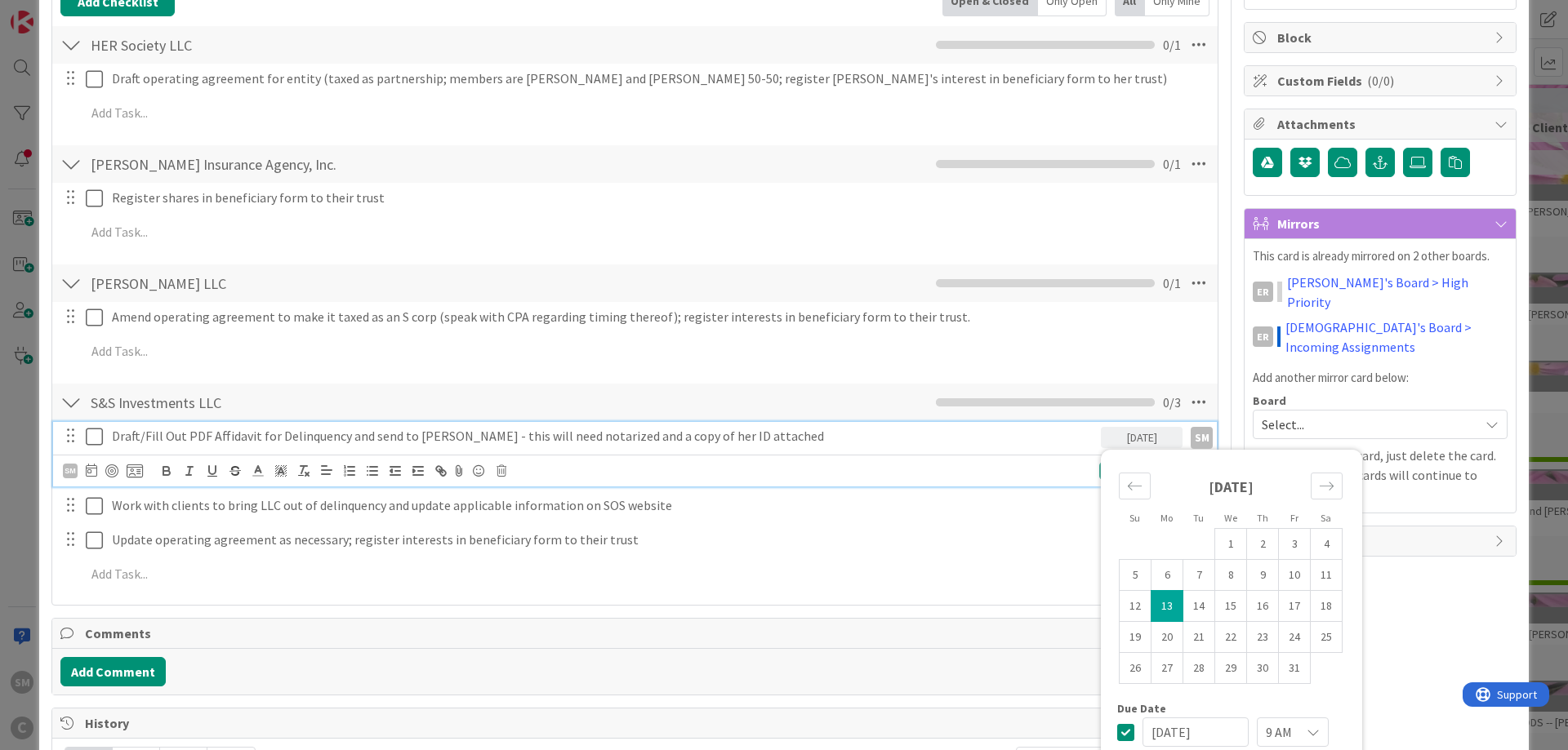
click at [148, 435] on p "Draft/Fill Out PDF Affidavit for Delinquency and send to [PERSON_NAME] - this w…" at bounding box center [603, 436] width 982 height 18
